Goal: Task Accomplishment & Management: Manage account settings

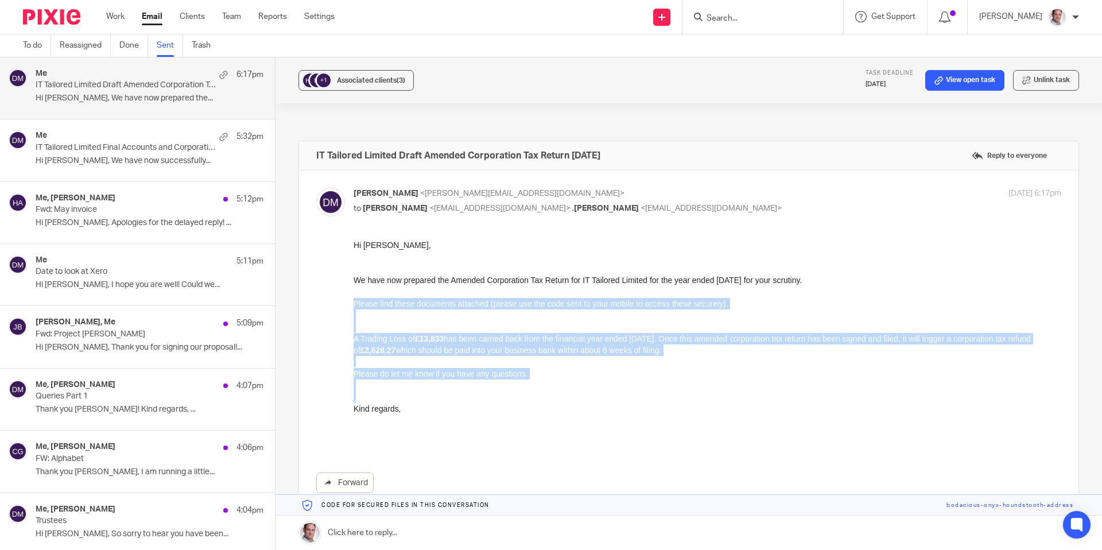
drag, startPoint x: 448, startPoint y: 415, endPoint x: 706, endPoint y: 538, distance: 286.4
click at [353, 298] on html "Hi Narinder, We have now prepared the Amended Corporation Tax Return for IT Tai…" at bounding box center [706, 344] width 707 height 210
copy div "Please find these documents attached (please use the code sent to your mobile t…"
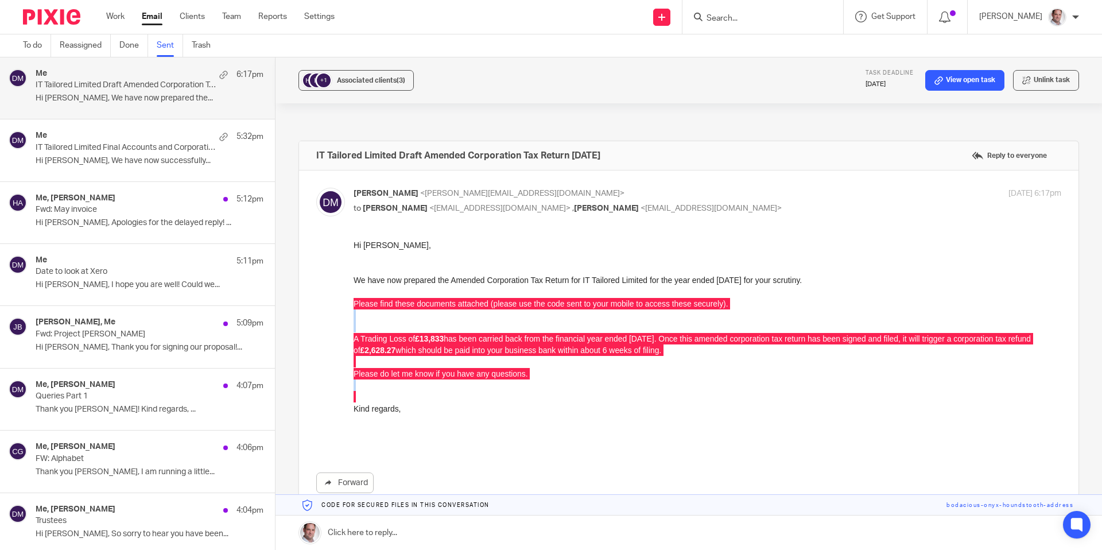
click at [170, 49] on link "Sent" at bounding box center [170, 45] width 26 height 22
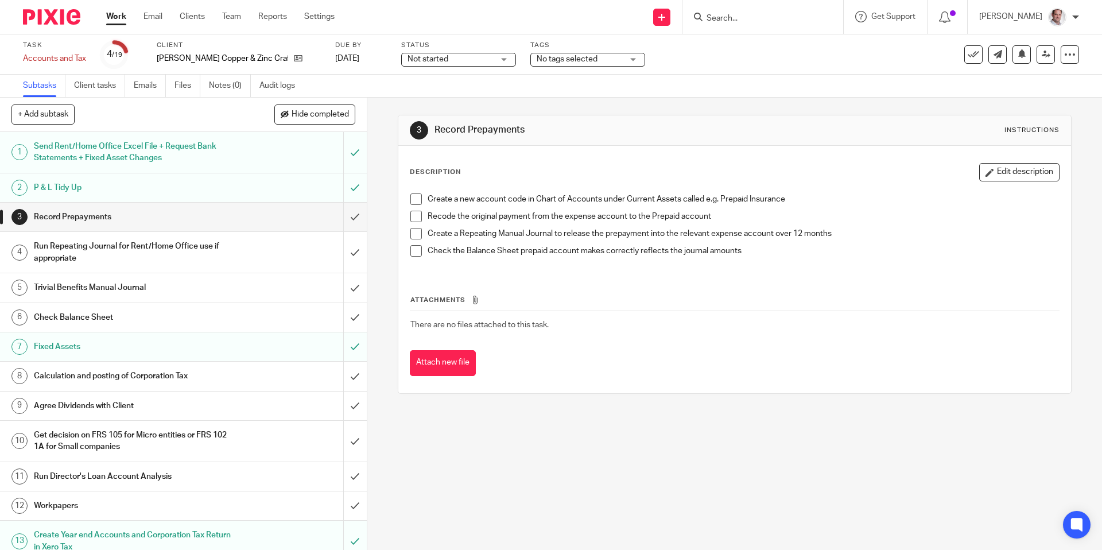
click at [775, 12] on form at bounding box center [766, 17] width 122 height 14
click at [771, 18] on input "Search" at bounding box center [756, 19] width 103 height 10
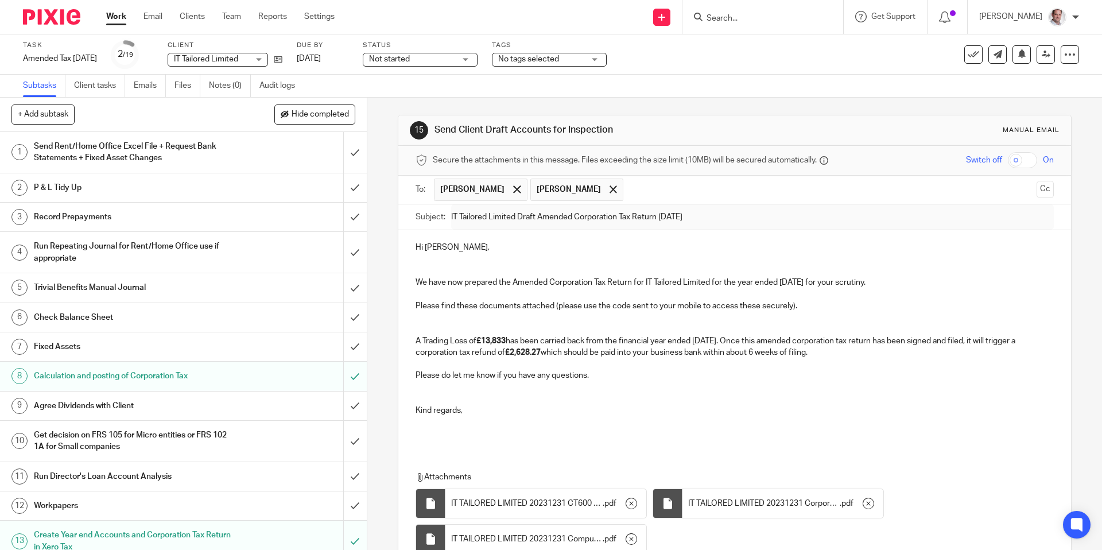
click at [537, 261] on p at bounding box center [733, 259] width 637 height 11
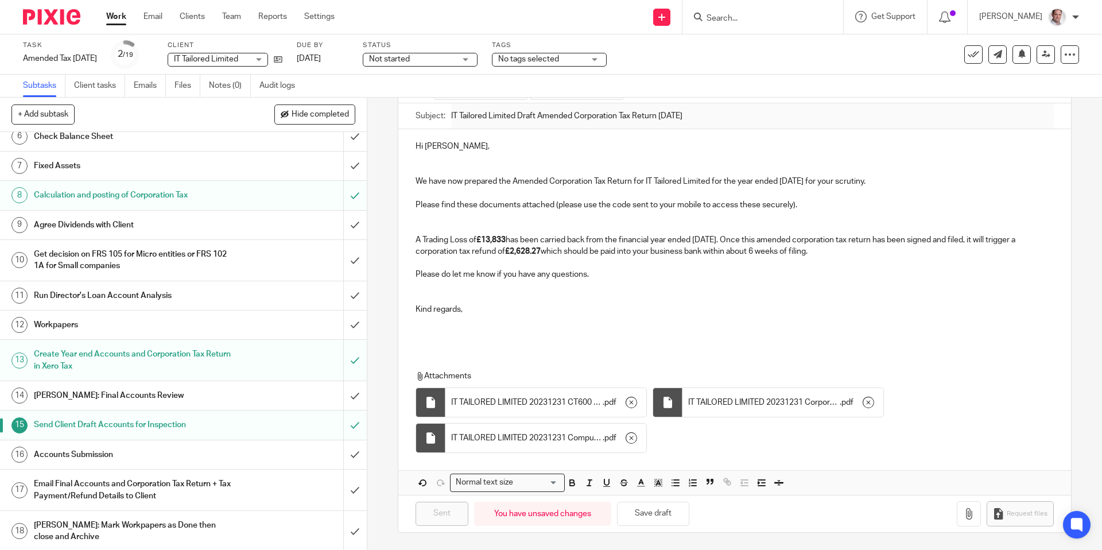
scroll to position [212, 0]
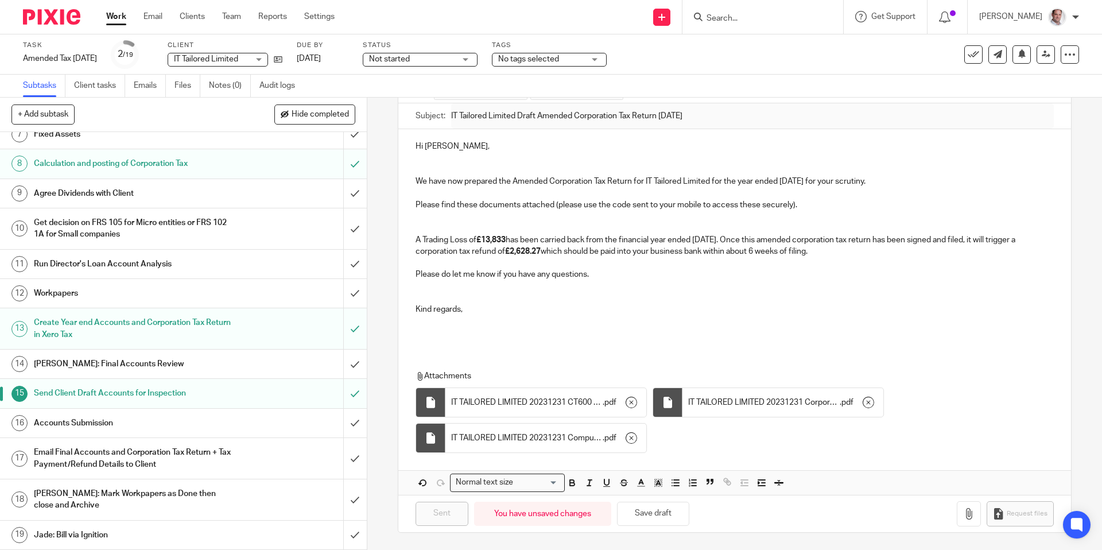
click at [94, 427] on h1 "Accounts Submission" at bounding box center [133, 422] width 199 height 17
click at [96, 425] on h1 "Accounts Submission" at bounding box center [133, 422] width 199 height 17
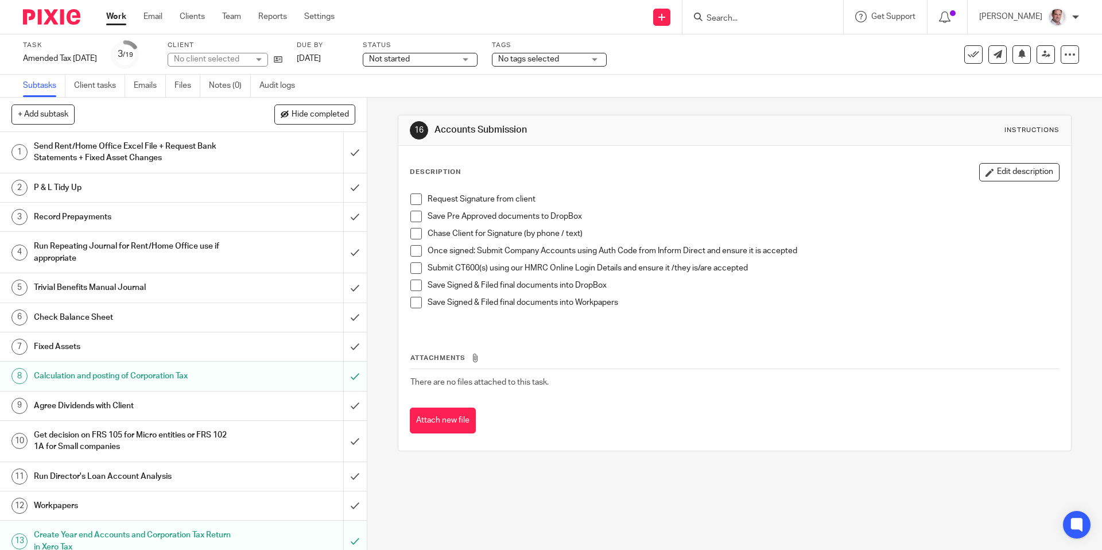
click at [415, 197] on span at bounding box center [415, 198] width 11 height 11
click at [413, 216] on span at bounding box center [415, 216] width 11 height 11
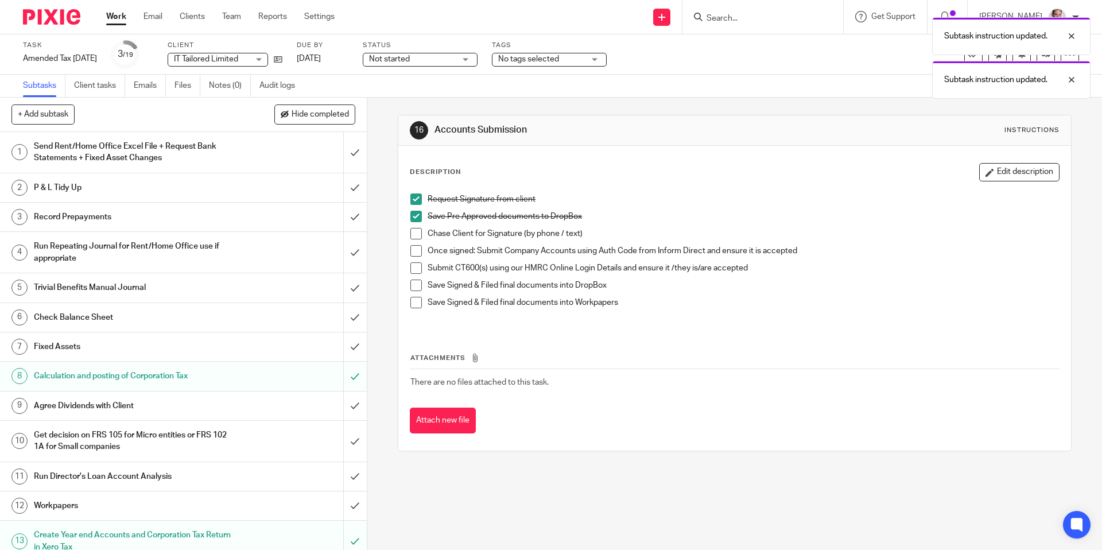
click at [417, 236] on span at bounding box center [415, 233] width 11 height 11
click at [419, 271] on span at bounding box center [415, 267] width 11 height 11
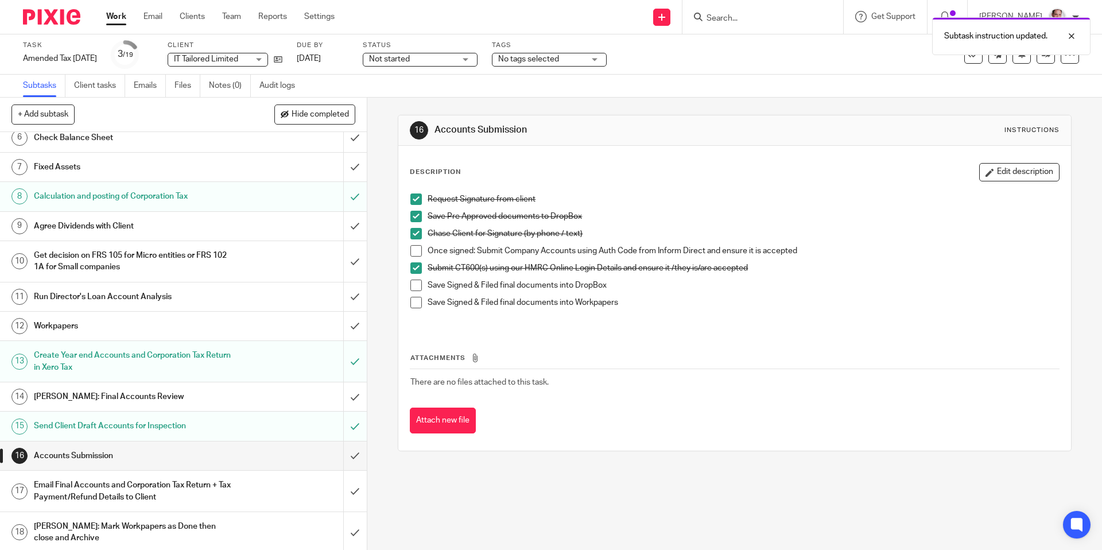
scroll to position [212, 0]
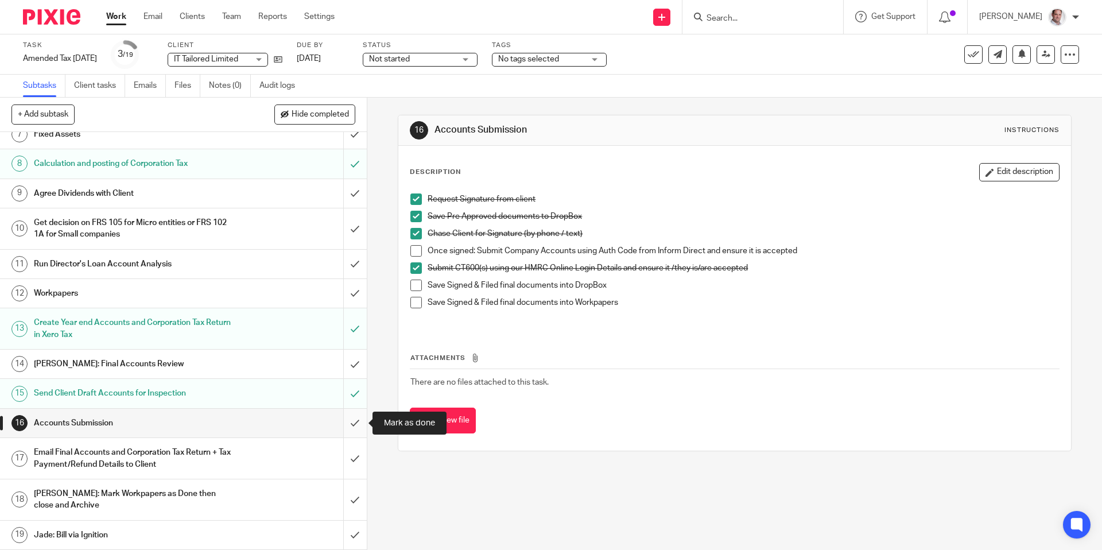
click at [356, 422] on input "submit" at bounding box center [183, 423] width 367 height 29
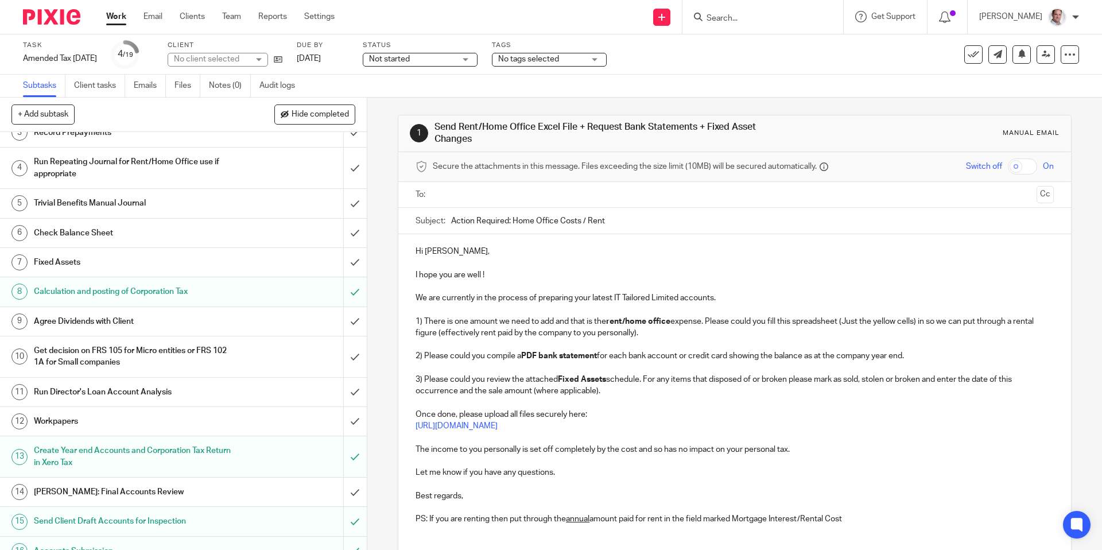
scroll to position [212, 0]
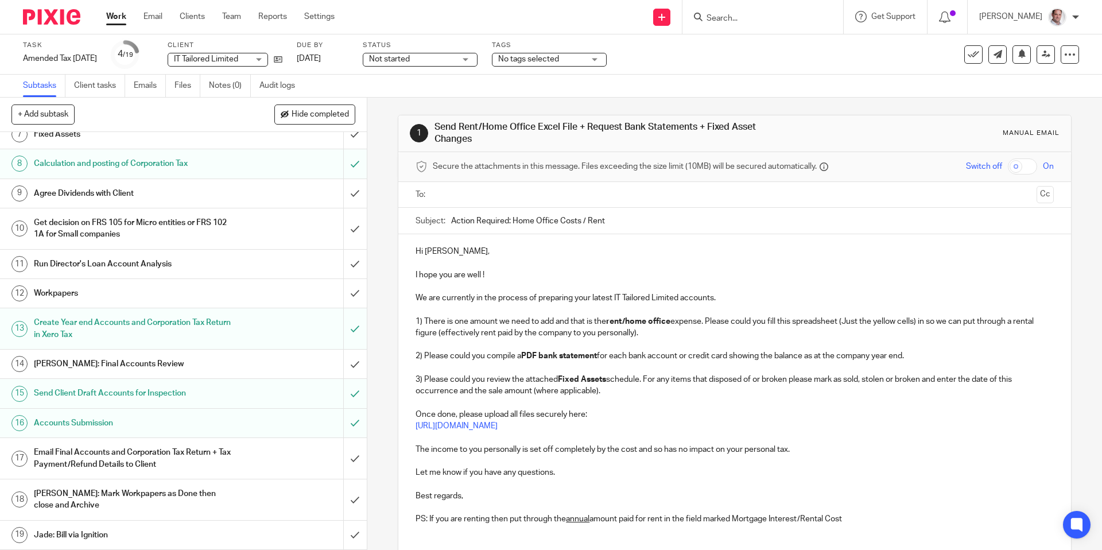
click at [211, 457] on h1 "Email Final Accounts and Corporation Tax Return + Tax Payment/Refund Details to…" at bounding box center [133, 458] width 199 height 29
click at [147, 440] on link "17 Email Final Accounts and Corporation Tax Return + Tax Payment/Refund Details…" at bounding box center [171, 458] width 343 height 41
click at [149, 451] on h1 "Email Final Accounts and Corporation Tax Return + Tax Payment/Refund Details to…" at bounding box center [133, 458] width 199 height 29
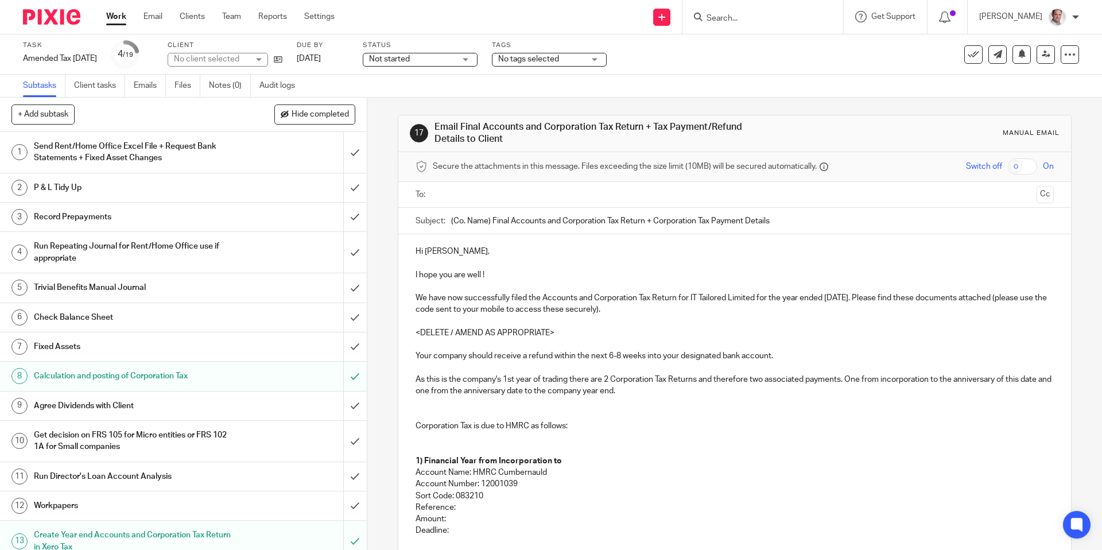
click at [481, 193] on input "text" at bounding box center [734, 194] width 594 height 13
click at [536, 189] on input "text" at bounding box center [782, 196] width 499 height 22
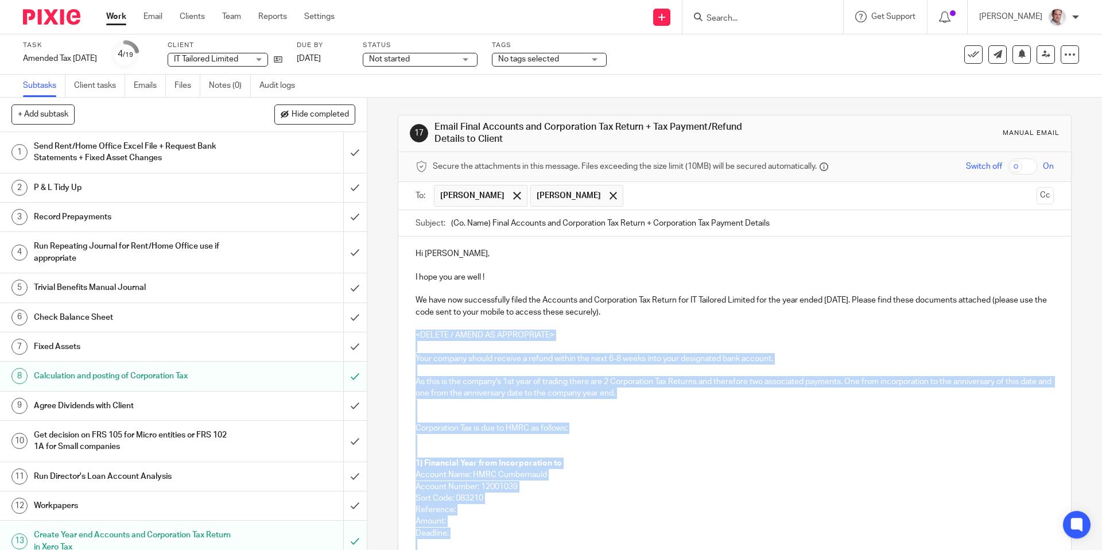
drag, startPoint x: 483, startPoint y: 365, endPoint x: 416, endPoint y: 335, distance: 73.4
click at [416, 335] on div "Hi Narinder, I hope you are well ! We have now successfully filed the Accounts …" at bounding box center [734, 478] width 672 height 485
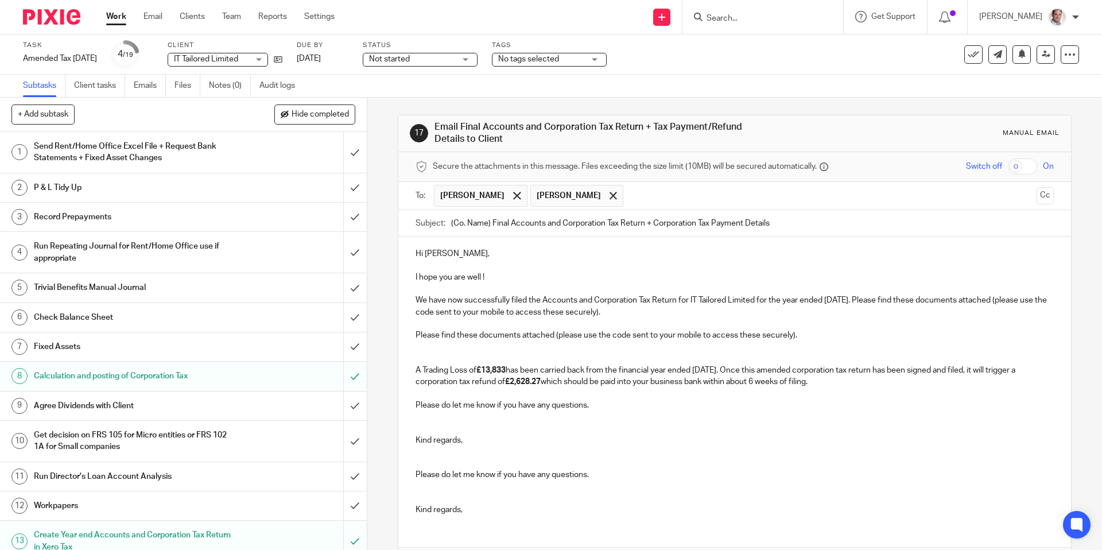
drag, startPoint x: 543, startPoint y: 300, endPoint x: 551, endPoint y: 318, distance: 20.6
click at [543, 300] on p "We have now successfully filed the Accounts and Corporation Tax Return for IT T…" at bounding box center [733, 306] width 637 height 24
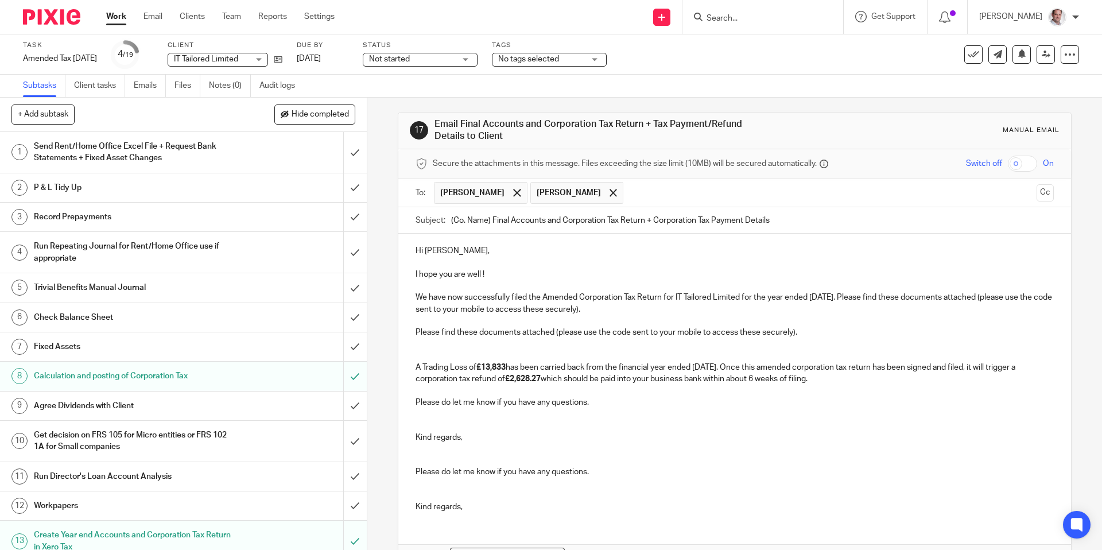
drag, startPoint x: 856, startPoint y: 294, endPoint x: 864, endPoint y: 339, distance: 45.4
click at [856, 294] on p "We have now successfully filed the Amended Corporation Tax Return for IT Tailor…" at bounding box center [733, 303] width 637 height 24
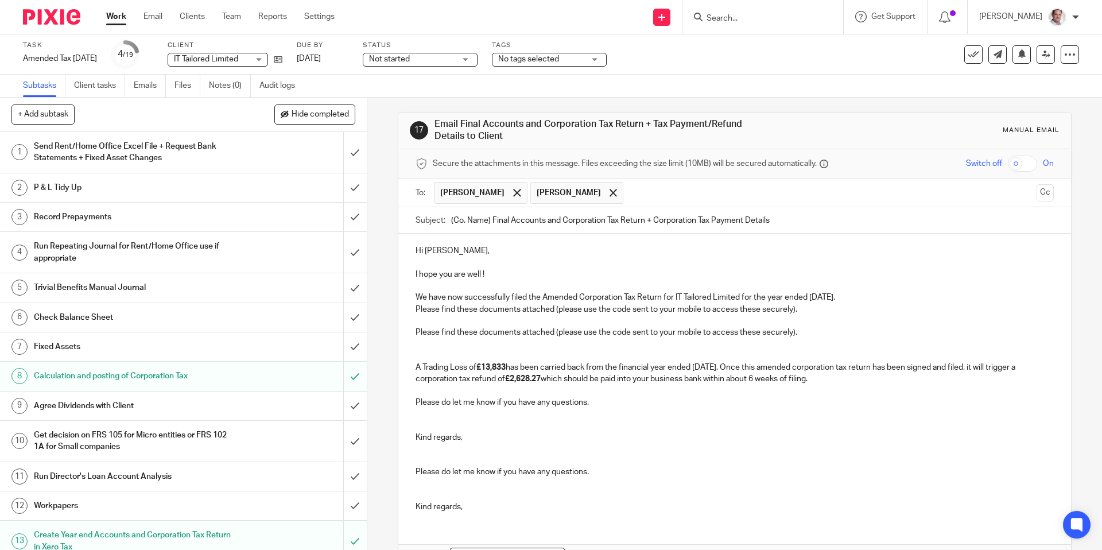
scroll to position [5, 0]
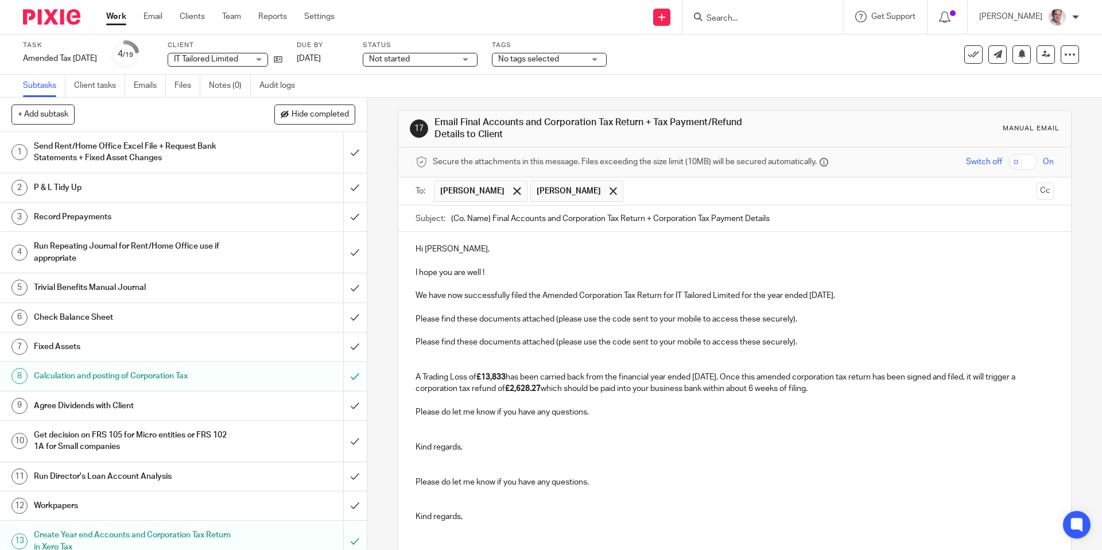
click at [1026, 160] on input "checkbox" at bounding box center [1022, 162] width 29 height 16
checkbox input "true"
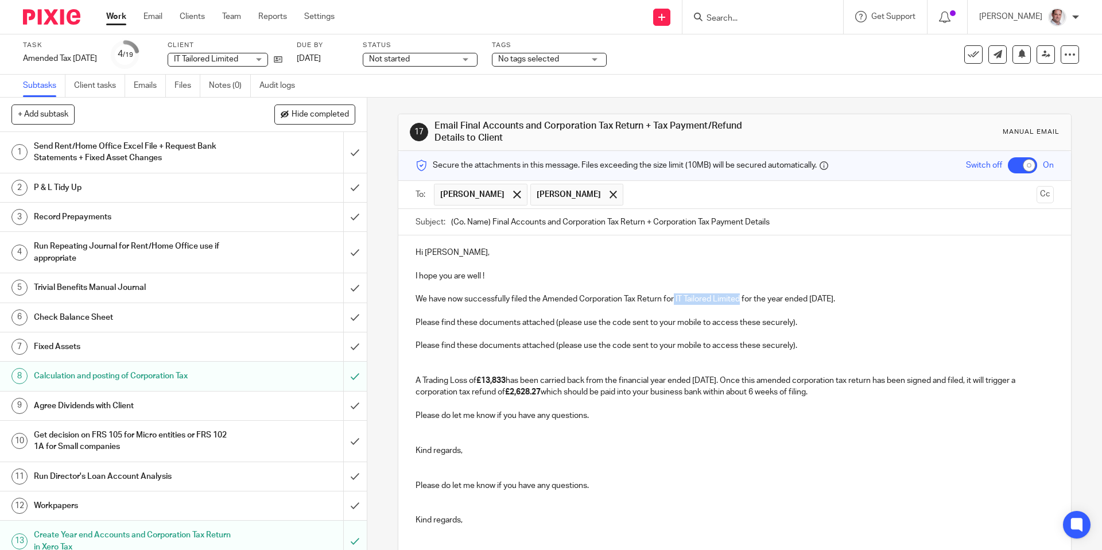
drag, startPoint x: 741, startPoint y: 295, endPoint x: 675, endPoint y: 303, distance: 66.5
click at [675, 303] on p "We have now successfully filed the Amended Corporation Tax Return for IT Tailor…" at bounding box center [733, 298] width 637 height 11
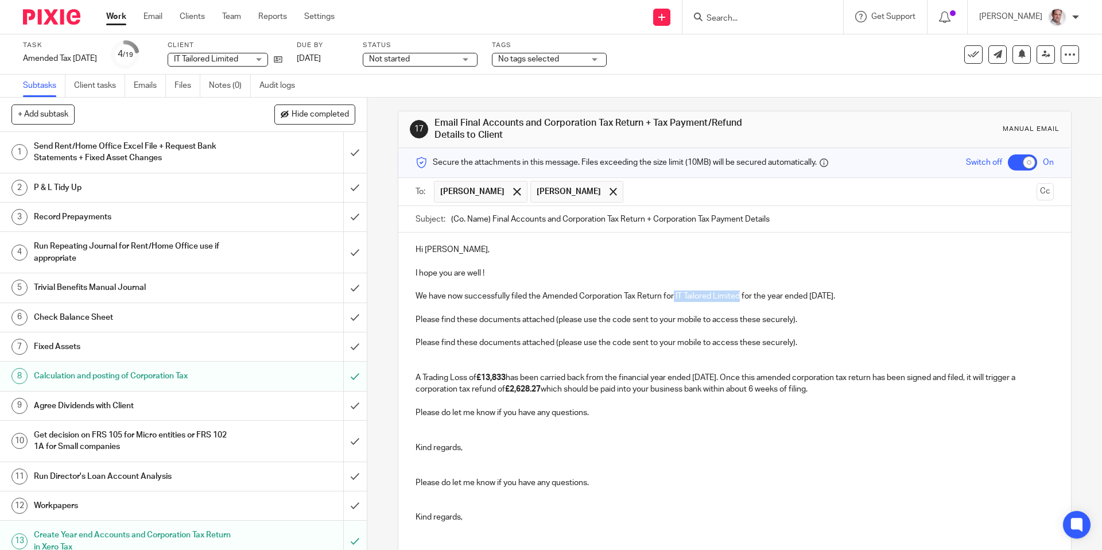
copy p "IT Tailored Limited"
paste input "IT Tailored Limite"
drag, startPoint x: 558, startPoint y: 217, endPoint x: 448, endPoint y: 219, distance: 110.7
click at [448, 219] on div "Subject: (Co. Name) Final Accounts and Corporation Tax Return + Corporation Tax…" at bounding box center [733, 219] width 637 height 26
drag, startPoint x: 581, startPoint y: 295, endPoint x: 542, endPoint y: 299, distance: 39.7
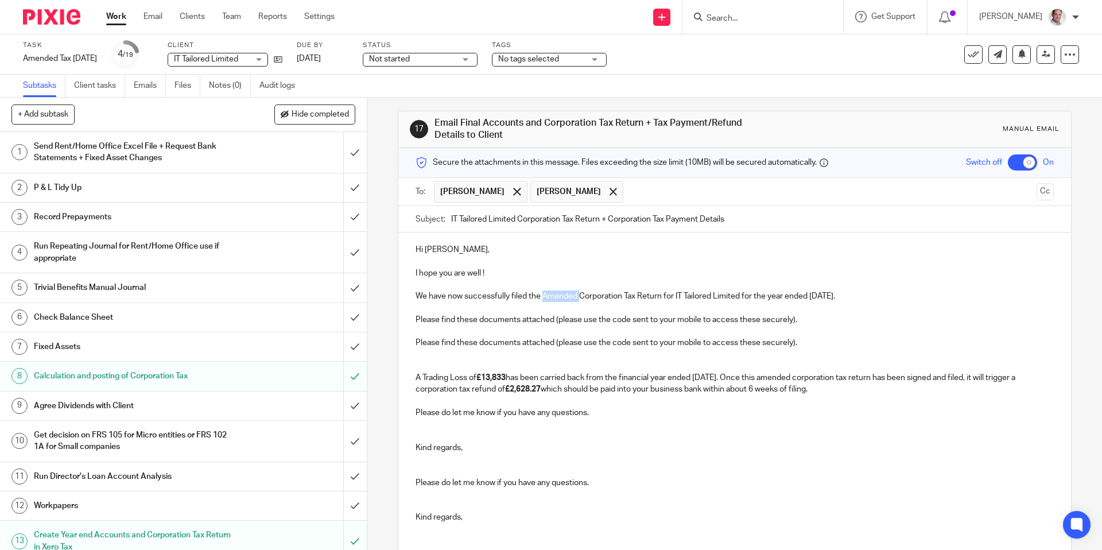
click at [542, 299] on p "We have now successfully filed the Amended Corporation Tax Return for IT Tailor…" at bounding box center [733, 295] width 637 height 11
copy p "Amended"
click at [520, 219] on input "IT Tailored Limited Corporation Tax Return + Corporation Tax Payment Details" at bounding box center [752, 219] width 602 height 26
paste input "Amended"
drag, startPoint x: 858, startPoint y: 295, endPoint x: 812, endPoint y: 298, distance: 45.4
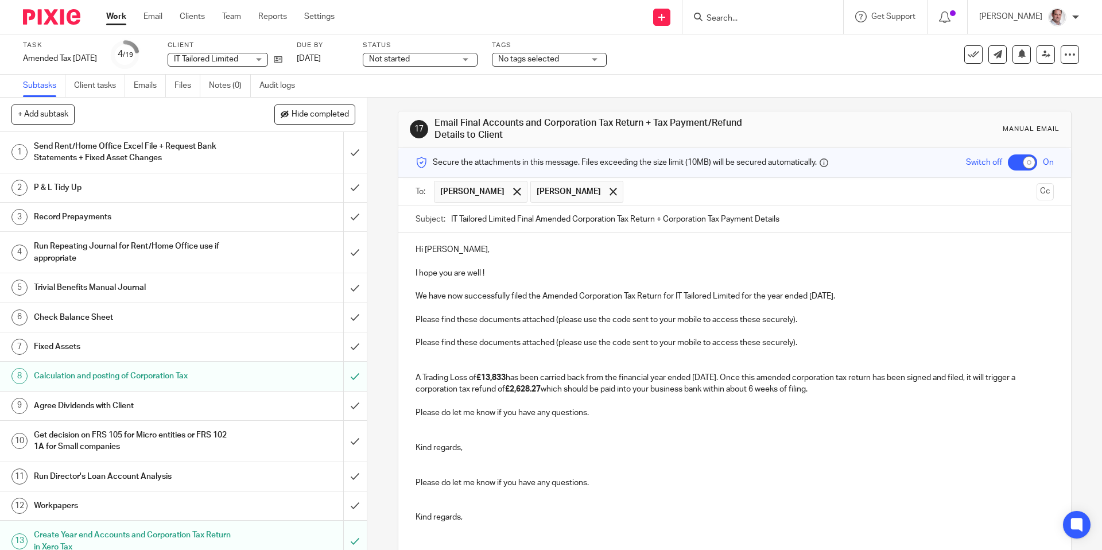
click at [812, 298] on p "We have now successfully filed the Amended Corporation Tax Return for IT Tailor…" at bounding box center [733, 295] width 637 height 11
copy p "31 Dec 2023"
drag, startPoint x: 797, startPoint y: 217, endPoint x: 661, endPoint y: 222, distance: 136.1
click at [661, 222] on input "IT Tailored Limited Final Amended Corporation Tax Return + Corporation Tax Paym…" at bounding box center [752, 219] width 602 height 26
paste input "31 Dec 2023"
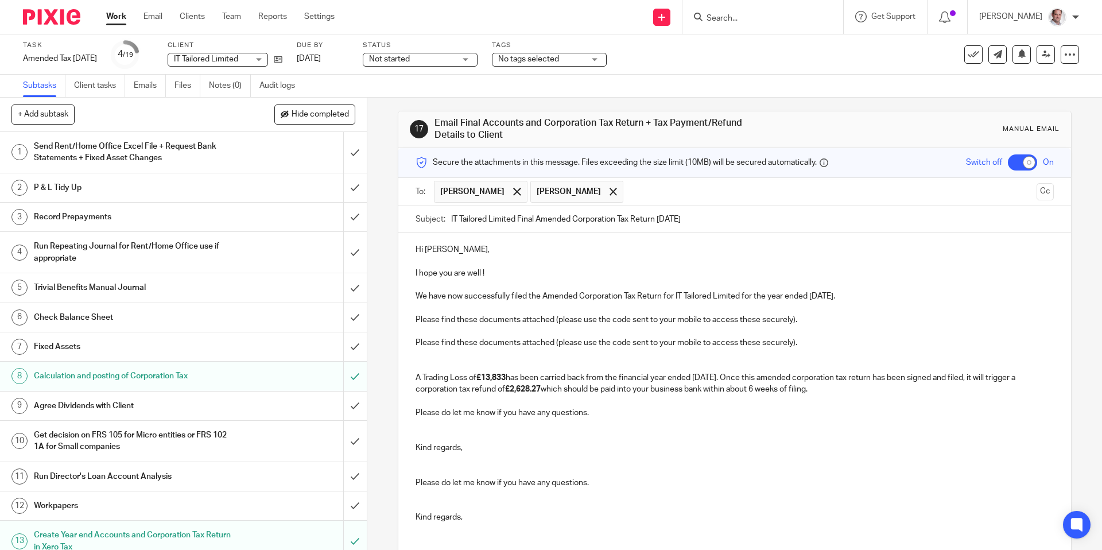
type input "IT Tailored Limited Final Amended Corporation Tax Return [DATE]"
click at [527, 271] on p "I hope you are well !" at bounding box center [733, 279] width 637 height 24
drag, startPoint x: 494, startPoint y: 268, endPoint x: 414, endPoint y: 264, distance: 80.4
click at [414, 264] on div "Hi Narinder, I hope you are well ! We have now successfully filed the Amended C…" at bounding box center [734, 381] width 672 height 299
click at [456, 251] on p "Hi [PERSON_NAME]," at bounding box center [733, 249] width 637 height 11
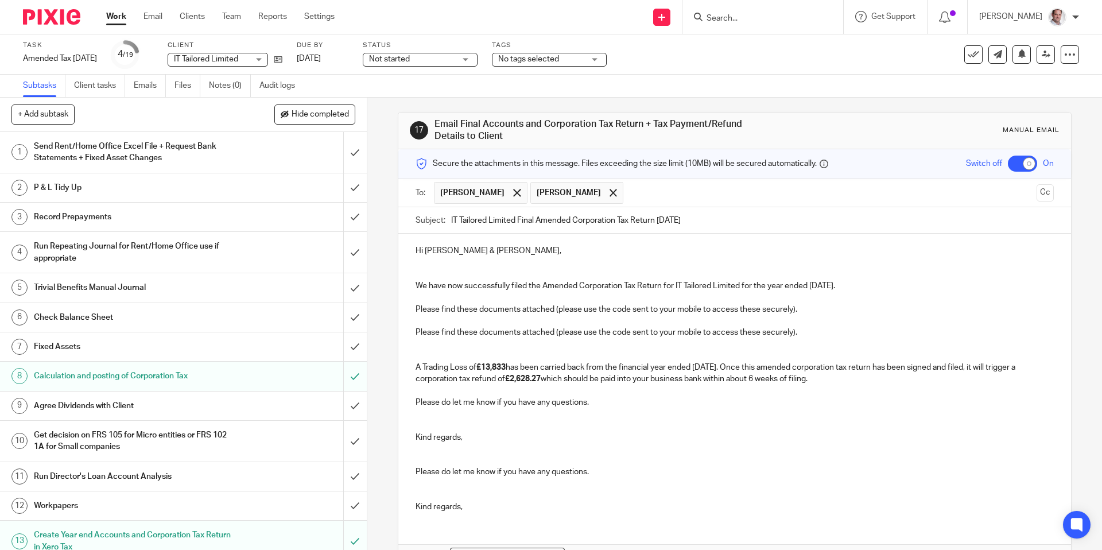
scroll to position [5, 0]
drag, startPoint x: 460, startPoint y: 246, endPoint x: 466, endPoint y: 317, distance: 71.4
click at [461, 257] on div "Hi Narinder & Sharan, We have now successfully filed the Amended Corporation Ta…" at bounding box center [734, 374] width 672 height 287
click at [462, 248] on p "Hi Narinder & Sharan," at bounding box center [733, 248] width 637 height 11
click at [430, 266] on p at bounding box center [733, 271] width 637 height 11
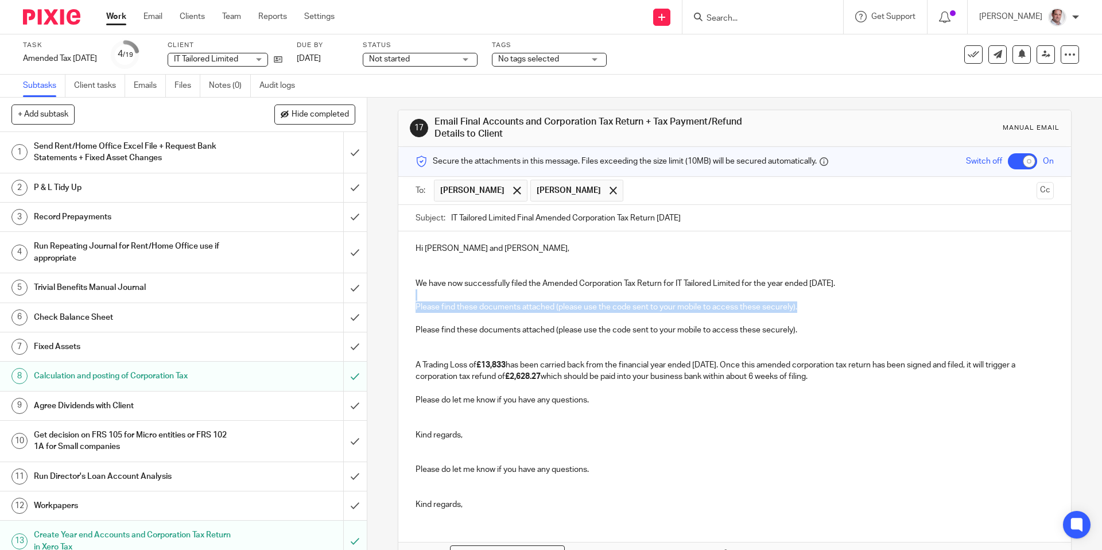
drag, startPoint x: 801, startPoint y: 304, endPoint x: 413, endPoint y: 299, distance: 387.9
click at [413, 299] on div "Hi Narinder and Sharan, We have now successfully filed the Amended Corporation …" at bounding box center [734, 374] width 672 height 287
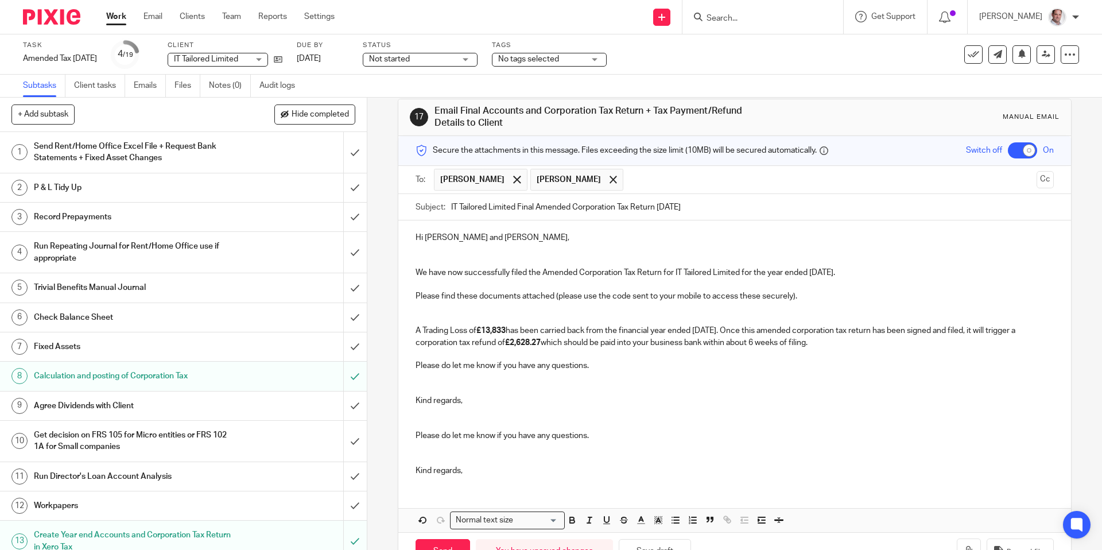
scroll to position [23, 0]
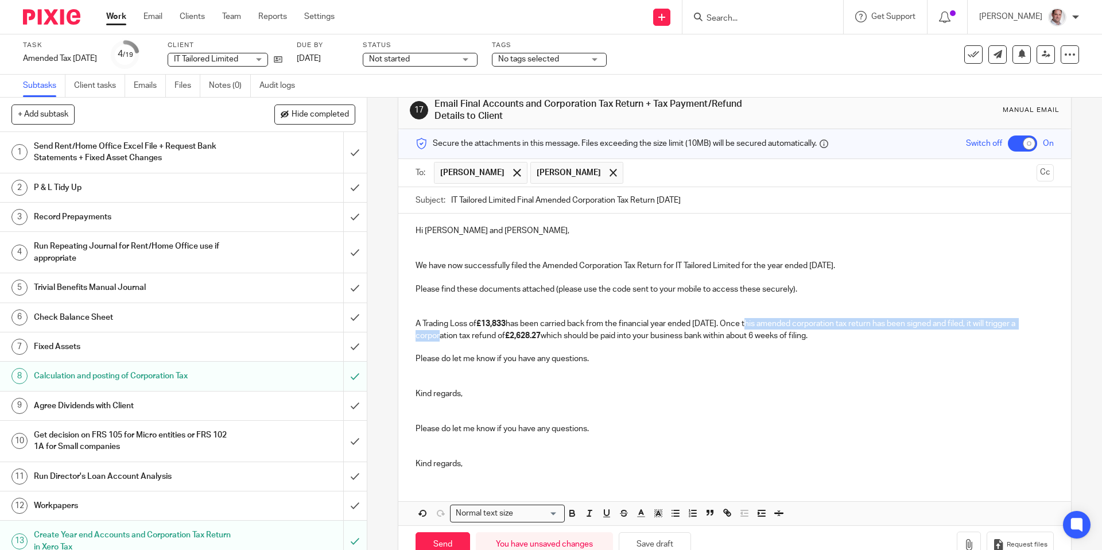
drag, startPoint x: 1054, startPoint y: 322, endPoint x: 750, endPoint y: 325, distance: 303.5
click at [750, 325] on div "Hi Narinder and Sharan, We have now successfully filed the Amended Corporation …" at bounding box center [734, 345] width 672 height 265
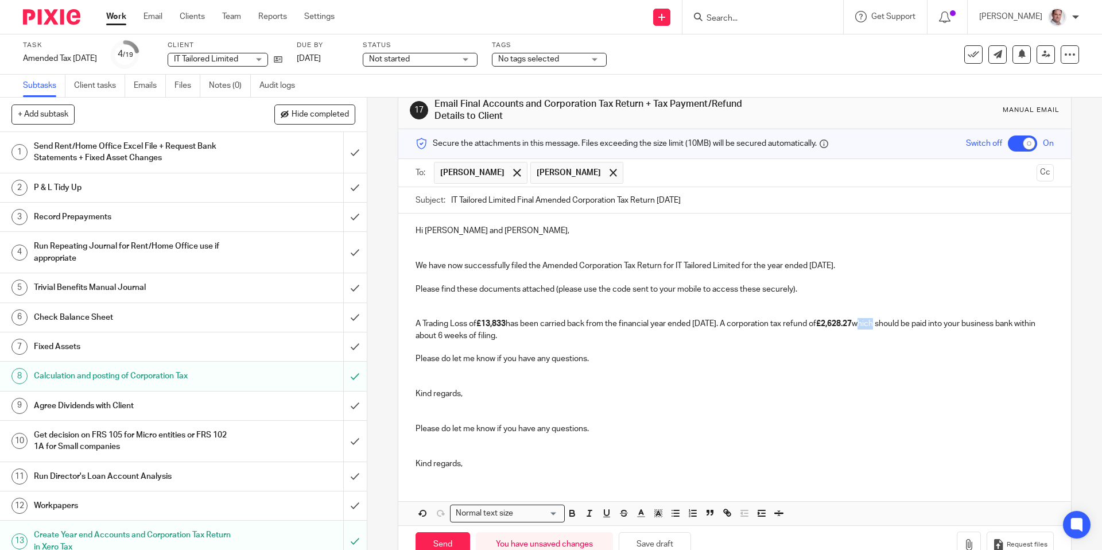
drag, startPoint x: 906, startPoint y: 323, endPoint x: 889, endPoint y: 325, distance: 16.8
click at [889, 325] on p "A Trading Loss of £13,833 has been carried back from the financial year ended 3…" at bounding box center [733, 330] width 637 height 24
click at [544, 349] on div "Hi Narinder and Sharan, We have now successfully filed the Amended Corporation …" at bounding box center [734, 345] width 672 height 265
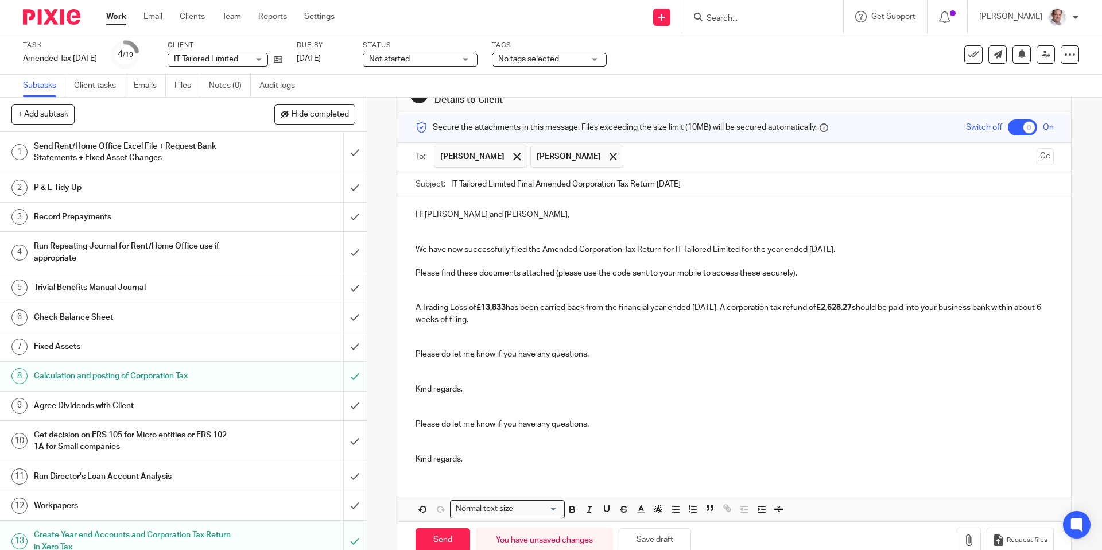
scroll to position [37, 0]
drag, startPoint x: 476, startPoint y: 372, endPoint x: 667, endPoint y: 430, distance: 199.5
click at [667, 430] on div "Hi Narinder and Sharan, We have now successfully filed the Amended Corporation …" at bounding box center [734, 337] width 672 height 276
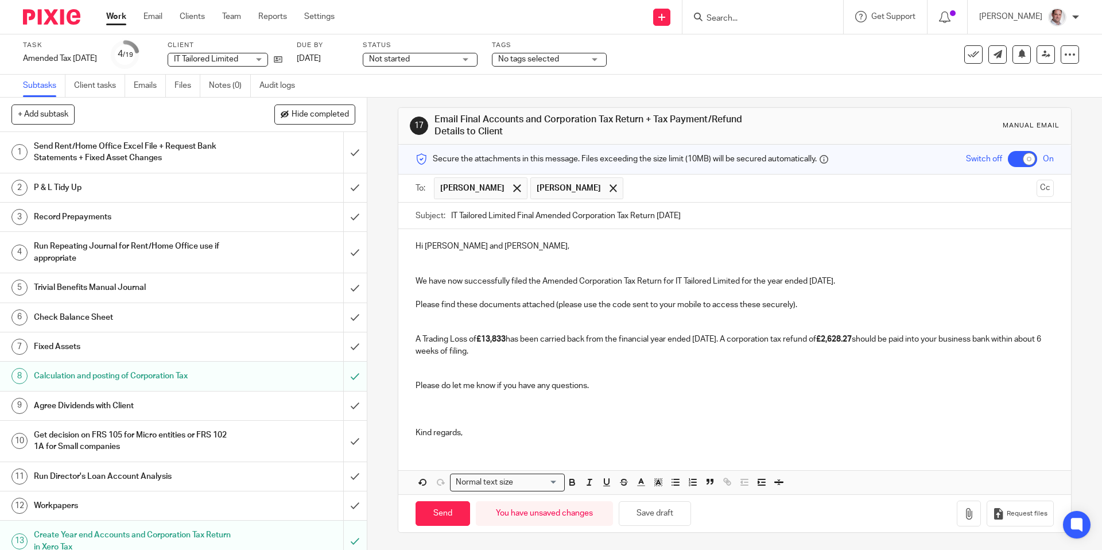
scroll to position [0, 0]
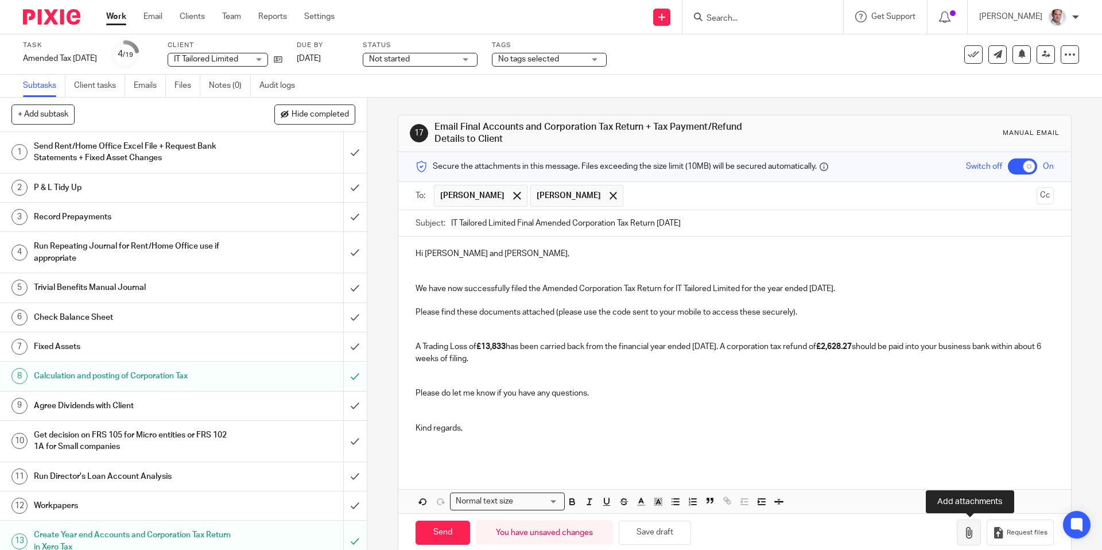
click at [967, 527] on icon "button" at bounding box center [968, 532] width 11 height 11
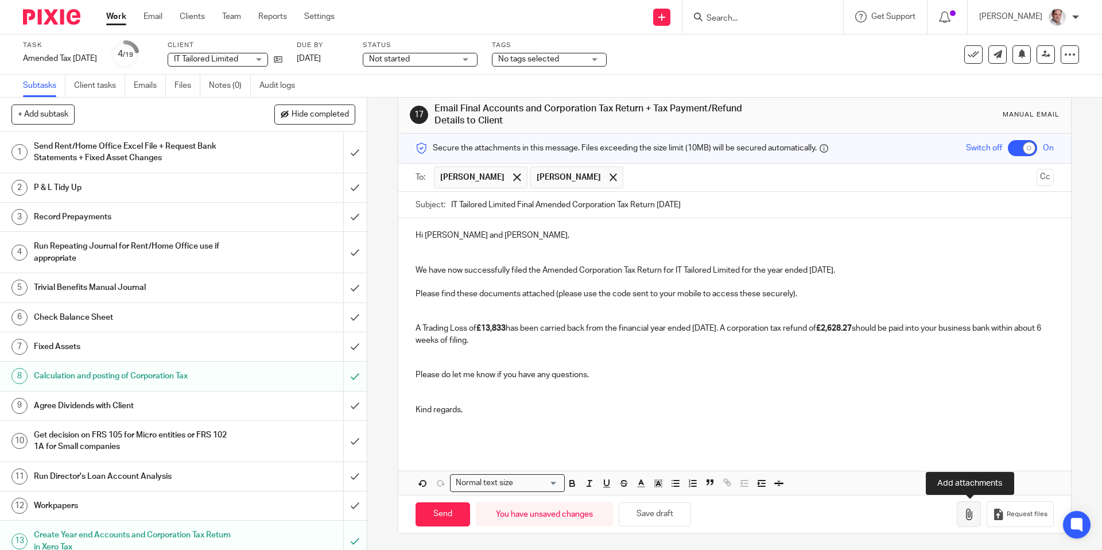
click at [969, 513] on icon "button" at bounding box center [968, 513] width 11 height 11
click at [966, 508] on icon "button" at bounding box center [968, 513] width 11 height 11
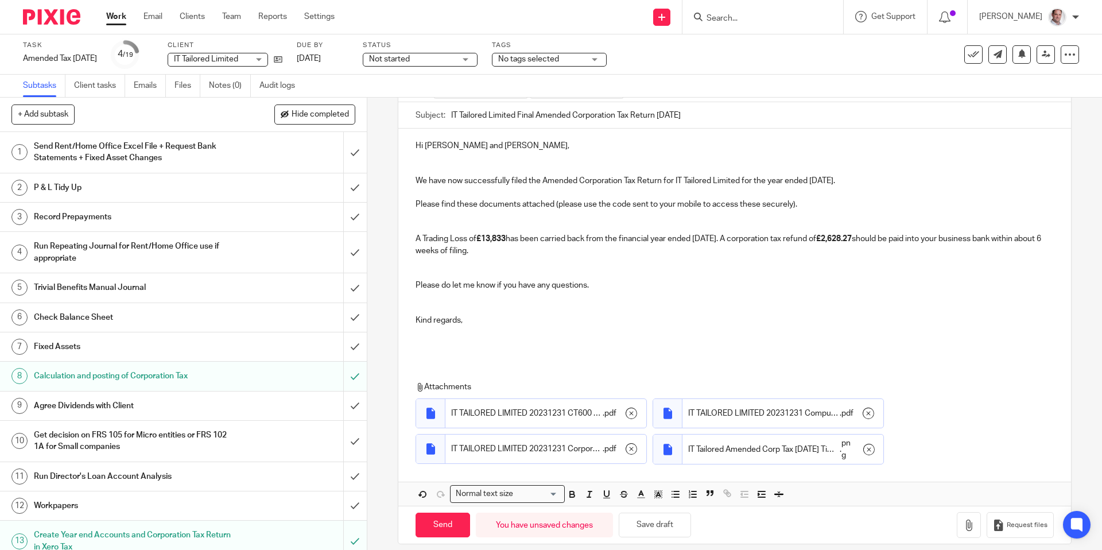
scroll to position [119, 0]
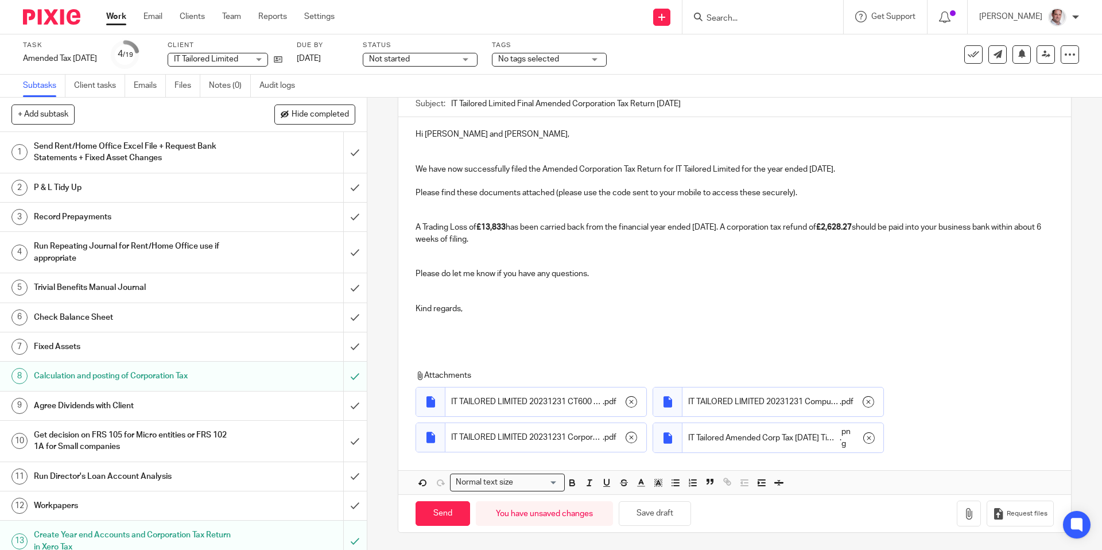
click at [373, 510] on div "17 Email Final Accounts and Corporation Tax Return + Tax Payment/Refund Details…" at bounding box center [734, 324] width 734 height 452
click at [452, 517] on input "Send" at bounding box center [442, 513] width 55 height 25
checkbox input "false"
type input "Sent"
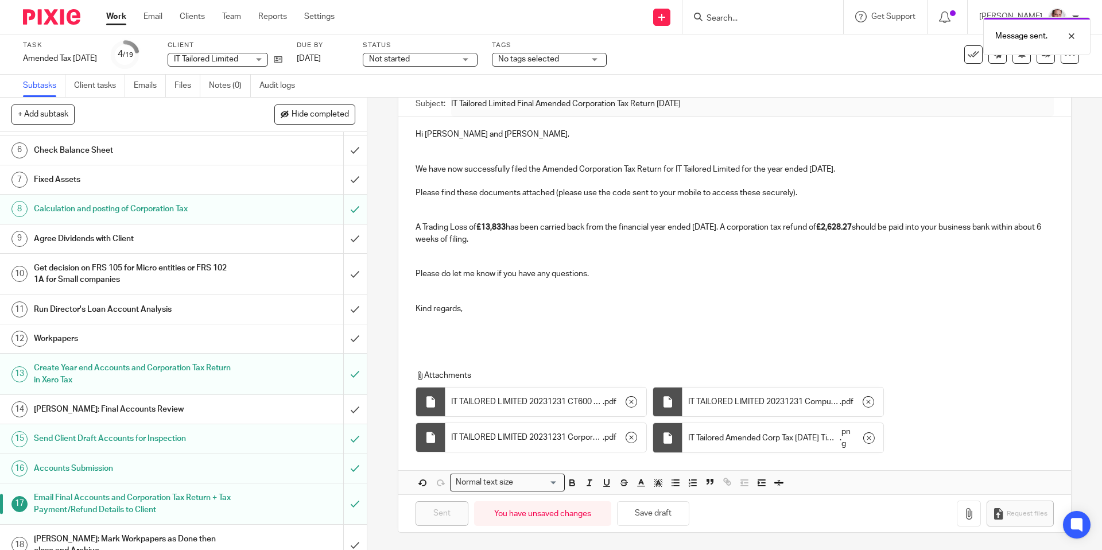
scroll to position [212, 0]
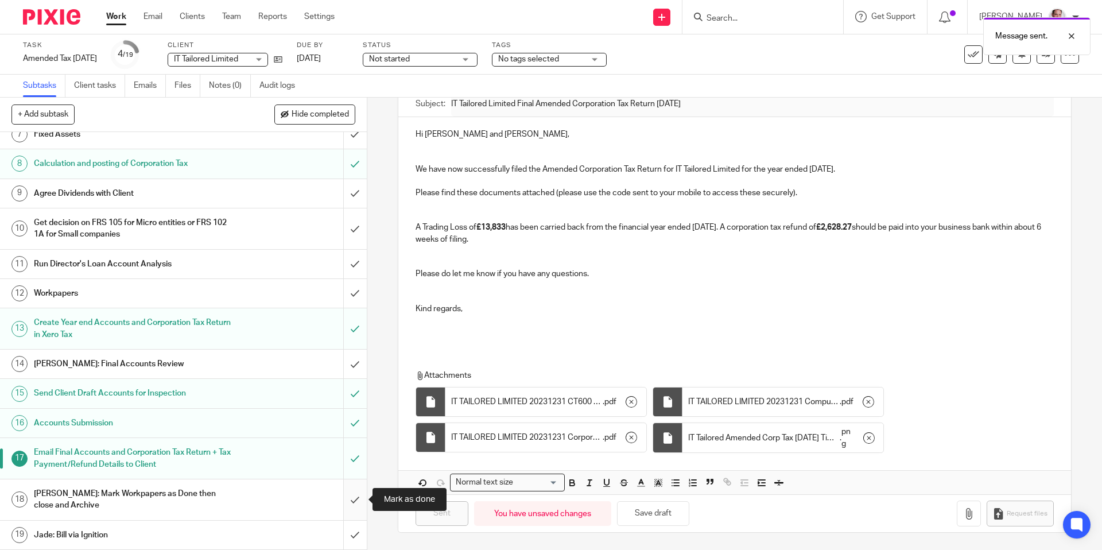
click at [356, 501] on input "submit" at bounding box center [183, 499] width 367 height 41
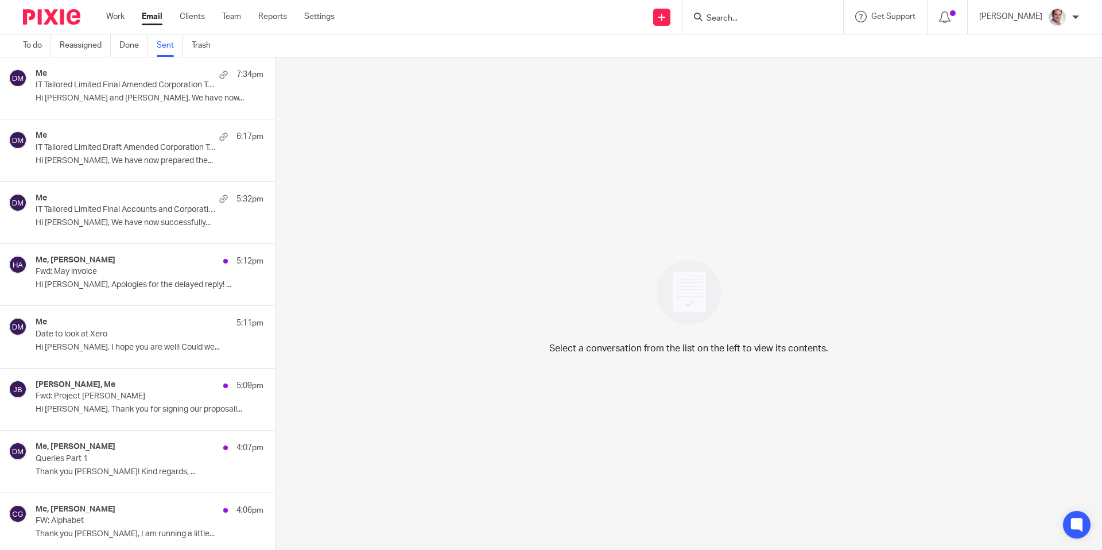
click at [116, 96] on p "Hi [PERSON_NAME] and [PERSON_NAME], We have now..." at bounding box center [150, 99] width 228 height 10
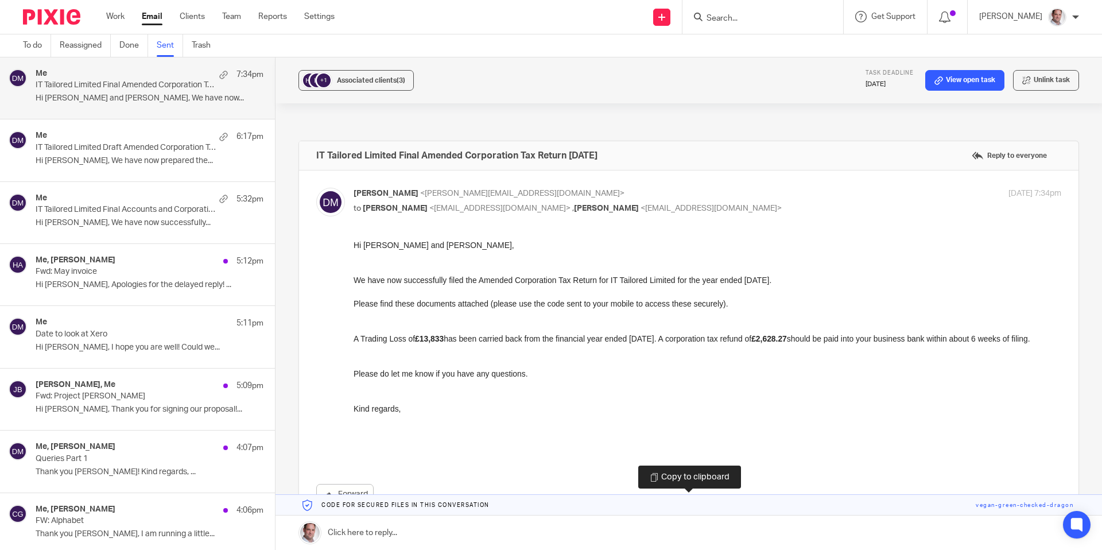
click at [999, 503] on link at bounding box center [688, 505] width 826 height 21
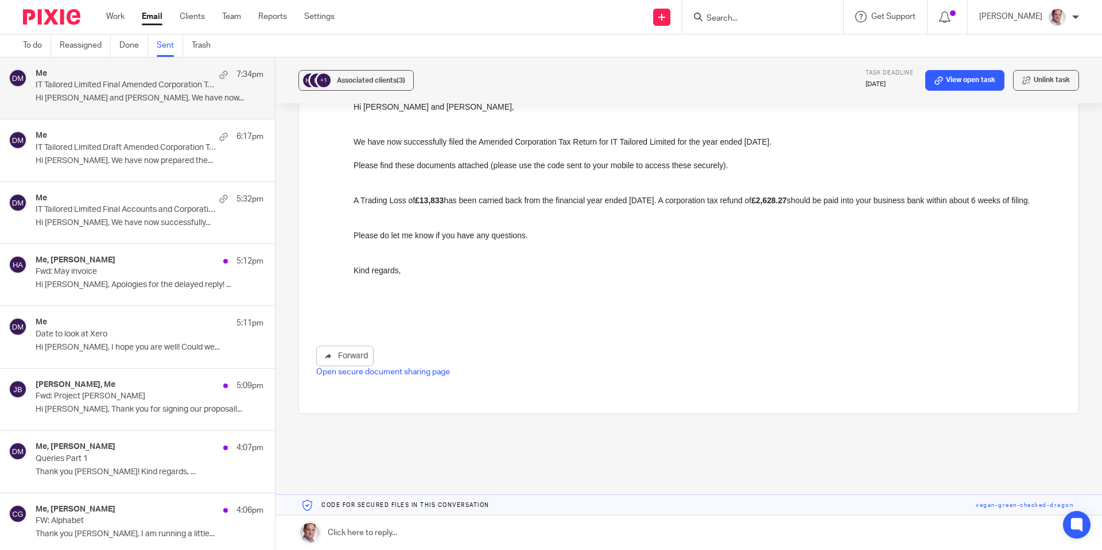
scroll to position [151, 0]
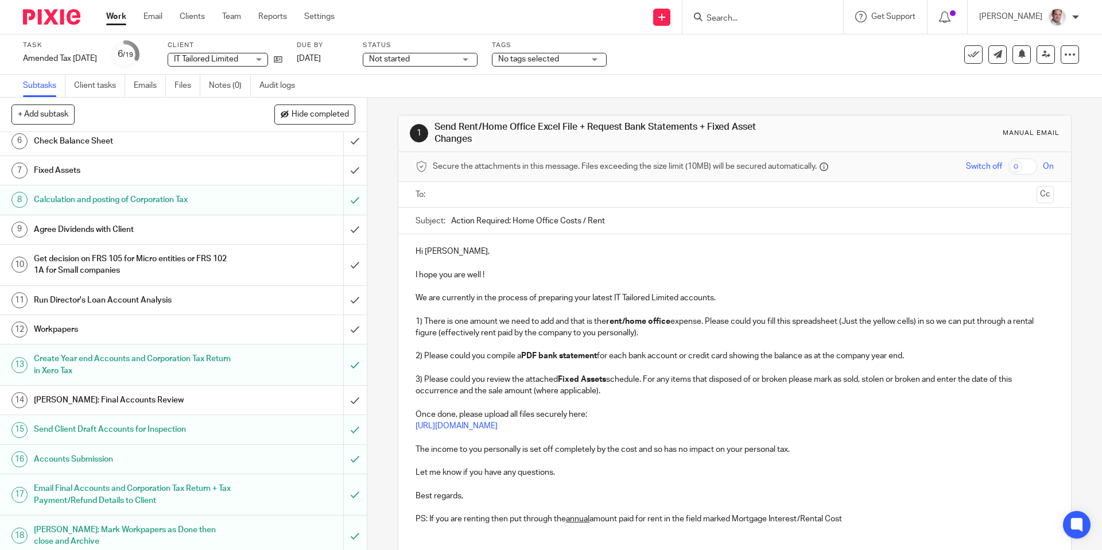
scroll to position [212, 0]
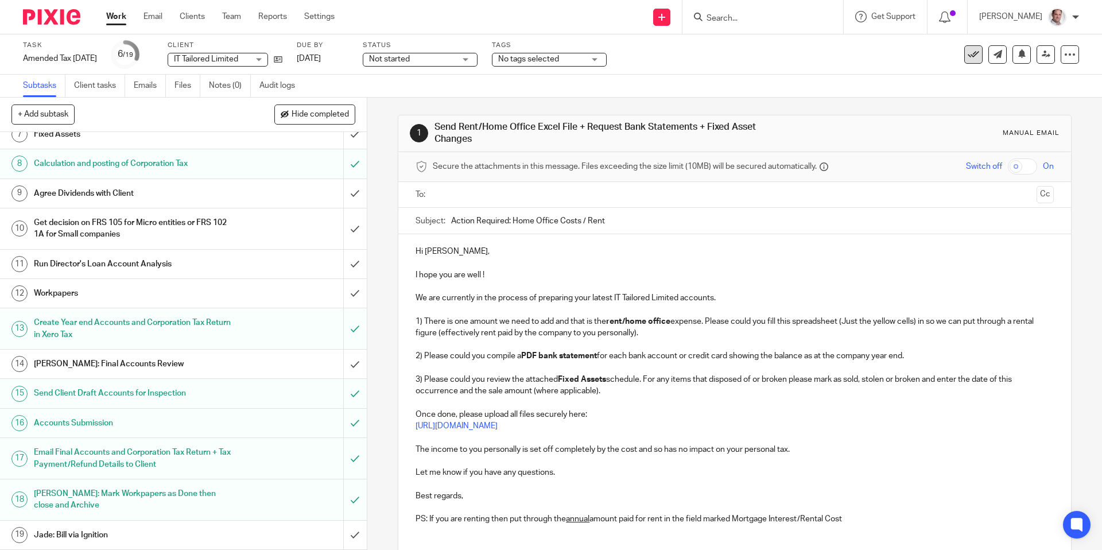
click at [976, 57] on icon at bounding box center [972, 54] width 11 height 11
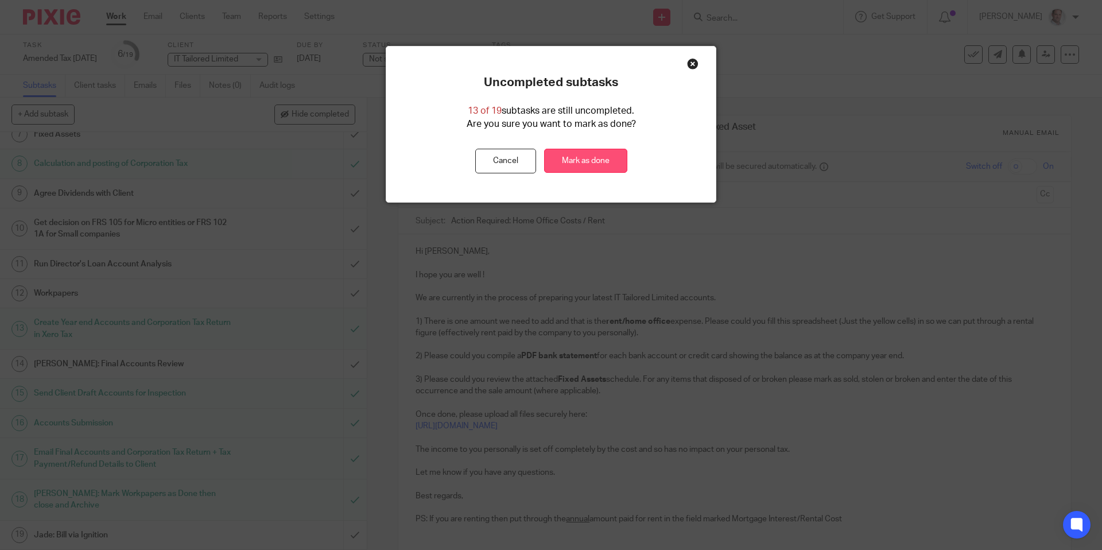
click at [600, 160] on link "Mark as done" at bounding box center [585, 161] width 83 height 25
